Goal: Use online tool/utility: Use online tool/utility

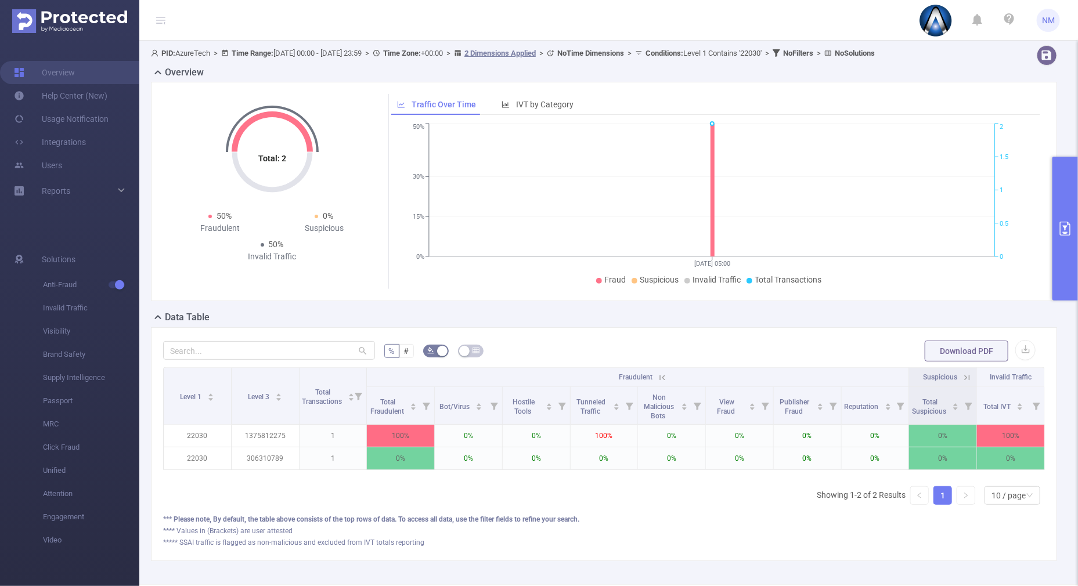
click at [1067, 277] on button "primary" at bounding box center [1065, 229] width 26 height 144
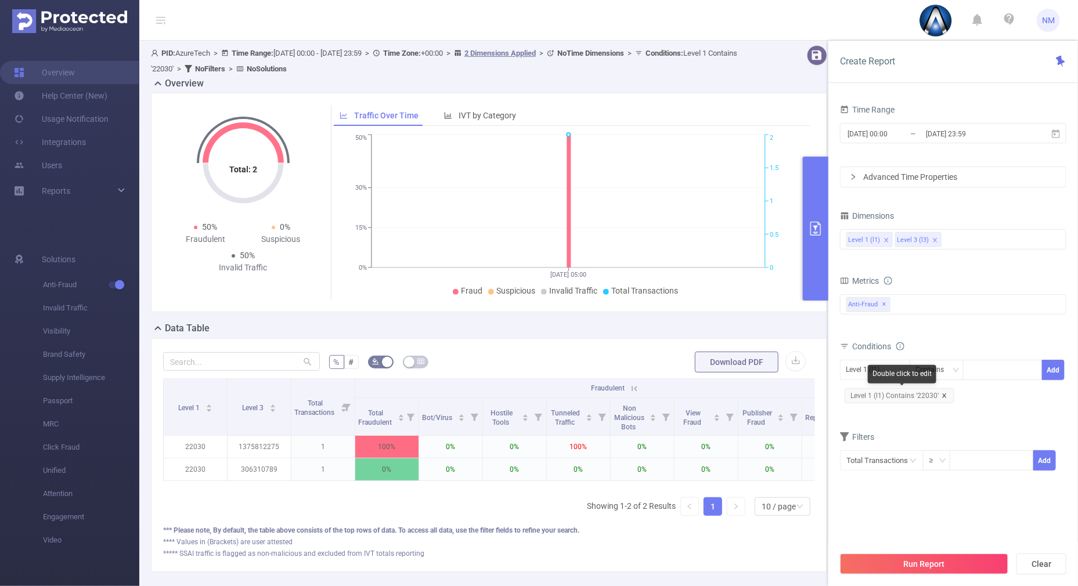
click at [943, 396] on icon "icon: close" at bounding box center [944, 396] width 6 height 6
click at [1007, 358] on div "Level 1 (l1) Contains Add" at bounding box center [953, 374] width 226 height 33
click at [990, 366] on div at bounding box center [1002, 369] width 67 height 19
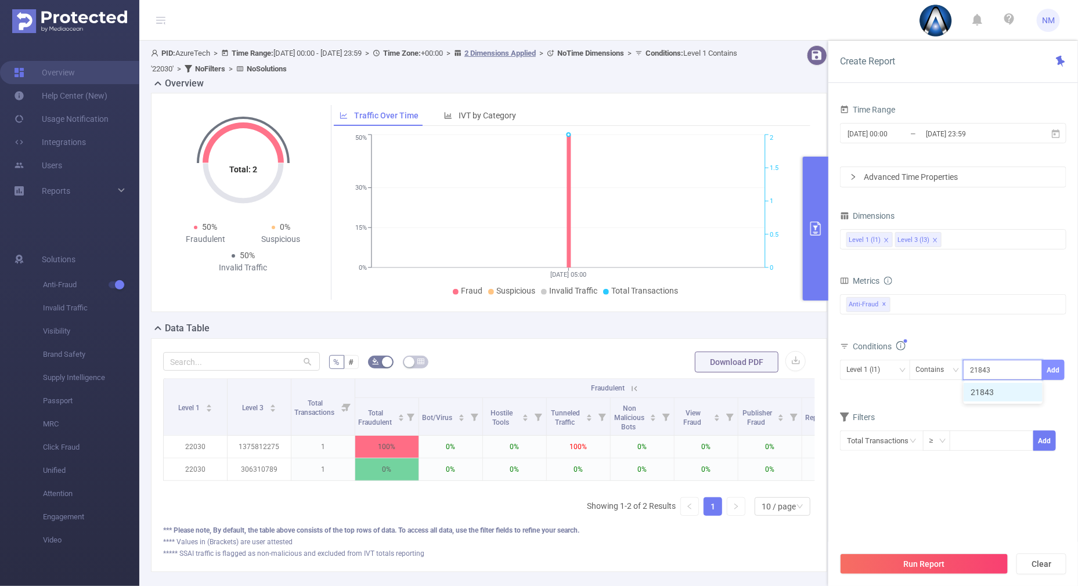
type input "21843"
click at [1051, 369] on button "Add" at bounding box center [1053, 370] width 23 height 20
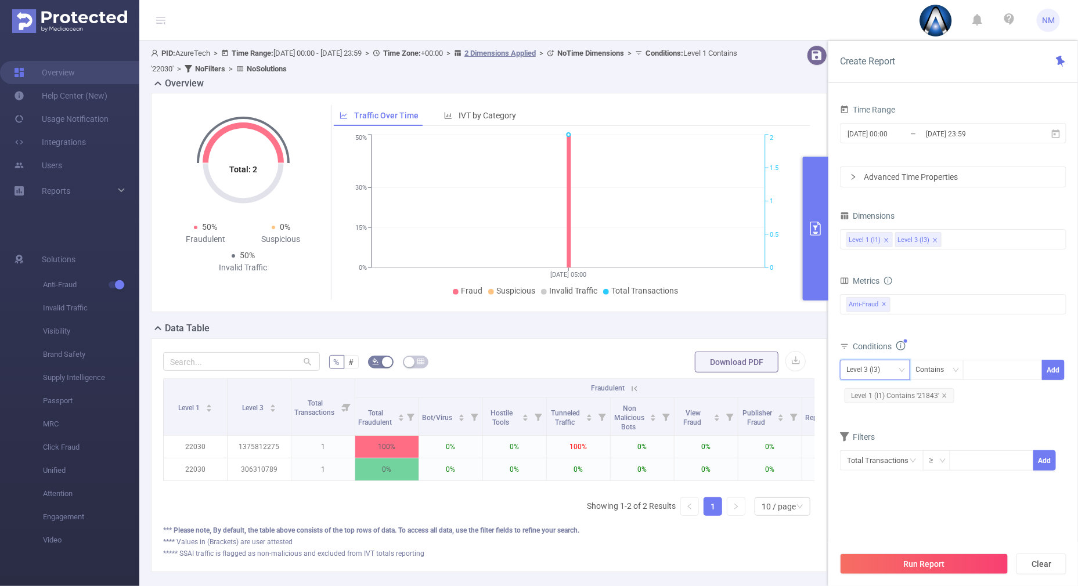
click at [879, 364] on div "Level 3 (l3)" at bounding box center [867, 369] width 42 height 19
click at [868, 388] on li "Level 1 (l1)" at bounding box center [875, 393] width 70 height 19
click at [903, 559] on button "Run Report" at bounding box center [924, 564] width 168 height 21
